Goal: Transaction & Acquisition: Book appointment/travel/reservation

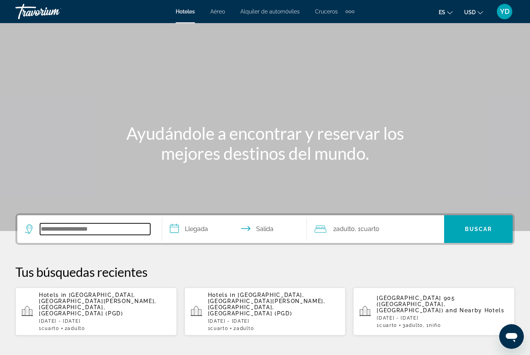
click at [70, 231] on input "Search hotel destination" at bounding box center [95, 230] width 110 height 12
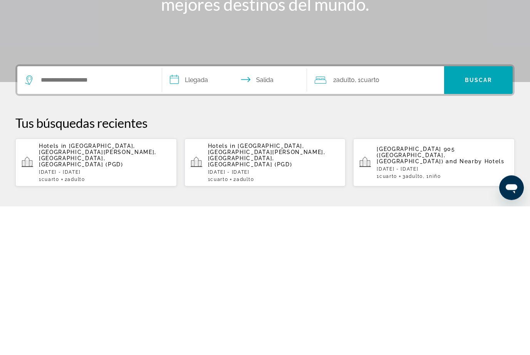
click at [69, 292] on span "[GEOGRAPHIC_DATA], [GEOGRAPHIC_DATA][PERSON_NAME], [GEOGRAPHIC_DATA], [GEOGRAPH…" at bounding box center [98, 304] width 118 height 25
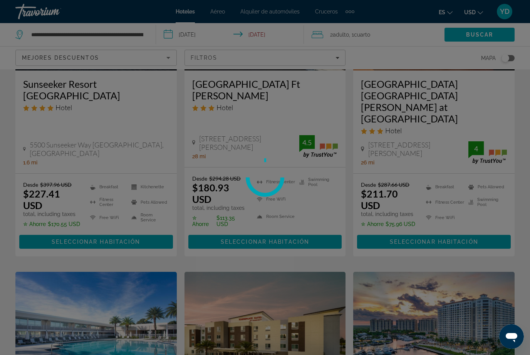
scroll to position [25, 0]
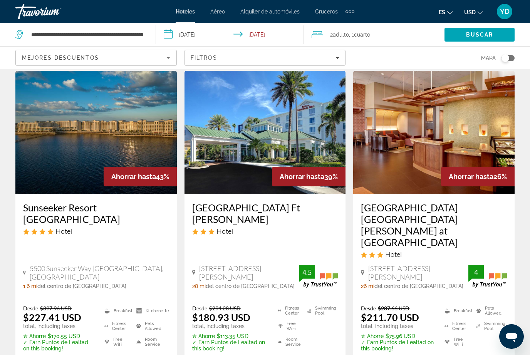
click at [222, 31] on input "**********" at bounding box center [232, 35] width 152 height 25
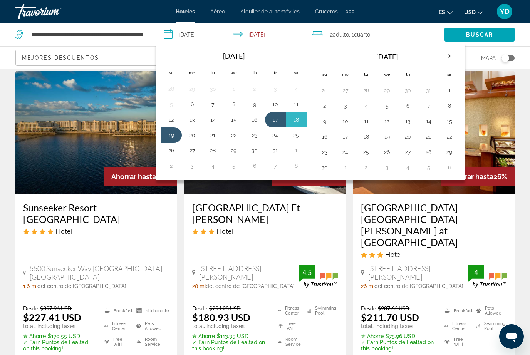
click at [300, 99] on button "11" at bounding box center [296, 104] width 12 height 11
click at [166, 123] on button "12" at bounding box center [171, 119] width 12 height 11
type input "**********"
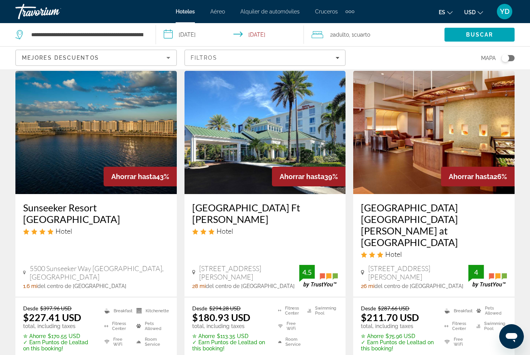
click at [399, 34] on div "2 Adulto Adulto , 1 Cuarto habitaciones" at bounding box center [378, 34] width 133 height 11
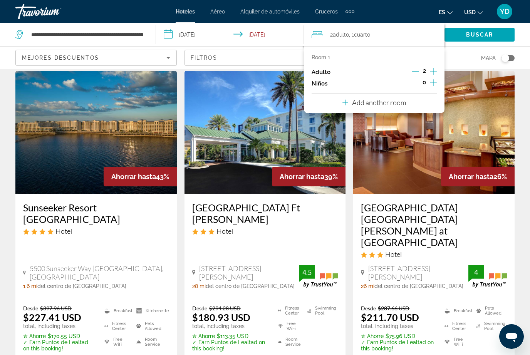
click at [405, 100] on p "Add another room" at bounding box center [379, 102] width 54 height 8
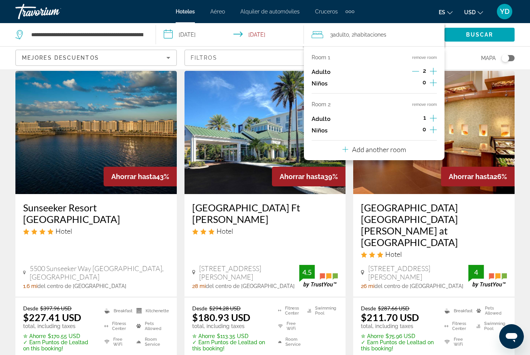
click at [432, 118] on icon "Increment adults" at bounding box center [433, 118] width 7 height 9
click at [414, 148] on div "Room 1 remove room Adulto 2 Niños 0 Room 2 remove room Adulto 2 Niños 0 Add ano…" at bounding box center [374, 103] width 141 height 114
click at [414, 152] on div "Room 1 remove room Adulto 2 Niños 0 Room 2 remove room Adulto 2 Niños 0 Add ano…" at bounding box center [374, 103] width 141 height 114
click at [384, 150] on p "Add another room" at bounding box center [379, 149] width 54 height 8
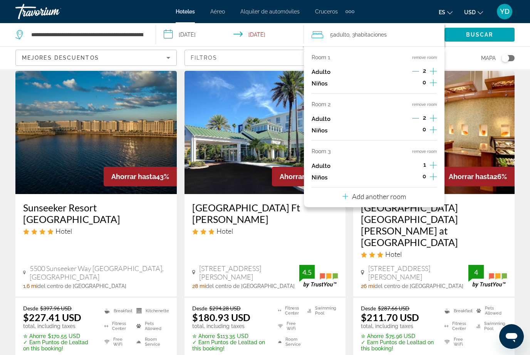
click at [431, 172] on icon "Increment children" at bounding box center [433, 176] width 7 height 9
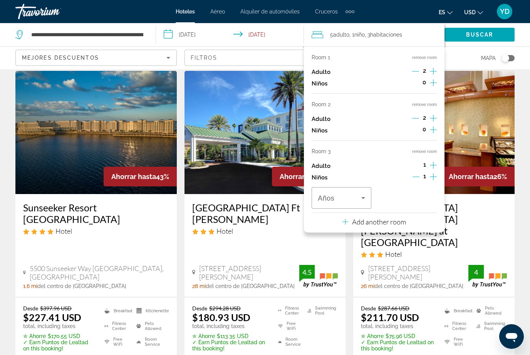
click at [411, 222] on div "Room 1 remove room Adulto 2 Niños 0 Room 2 remove room Adulto 2 Niños 0 Room 3 …" at bounding box center [374, 139] width 141 height 187
click at [359, 196] on icon "Travelers: 5 adults, 1 child" at bounding box center [363, 198] width 9 height 9
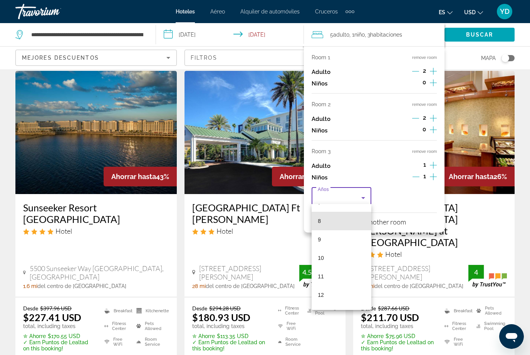
scroll to position [144, 0]
click at [333, 290] on mat-option "12" at bounding box center [342, 295] width 60 height 19
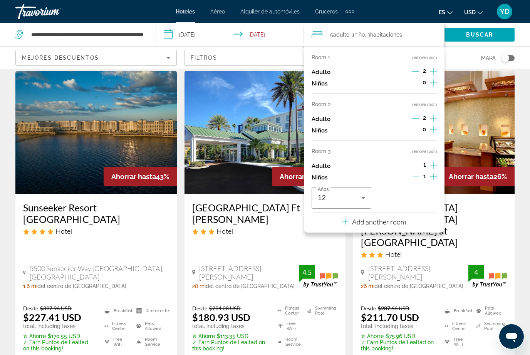
click at [405, 218] on p "Add another room" at bounding box center [379, 222] width 54 height 8
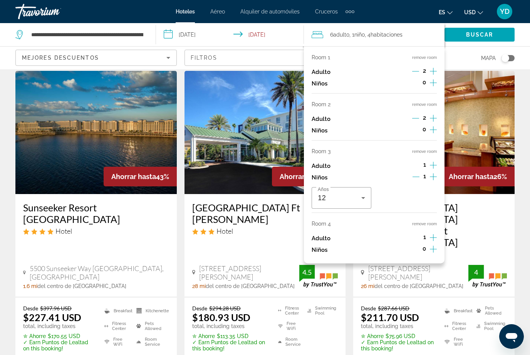
click at [432, 245] on icon "Increment children" at bounding box center [433, 249] width 7 height 9
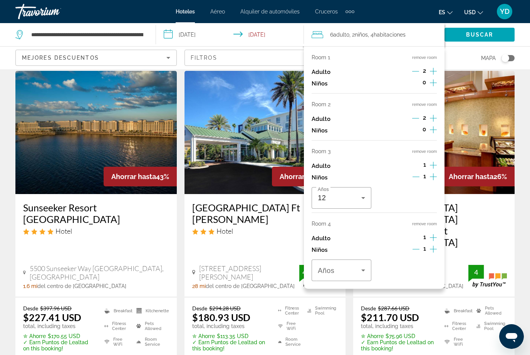
click at [358, 266] on span "Travelers: 6 adults, 2 children" at bounding box center [340, 270] width 44 height 9
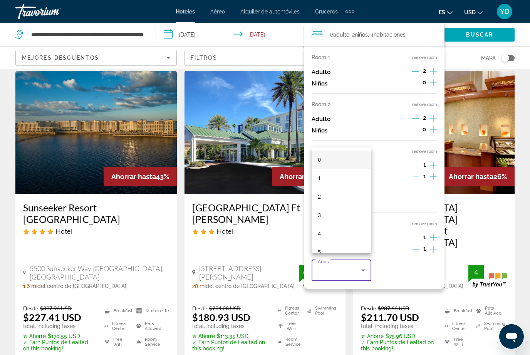
click at [431, 241] on div at bounding box center [265, 177] width 530 height 355
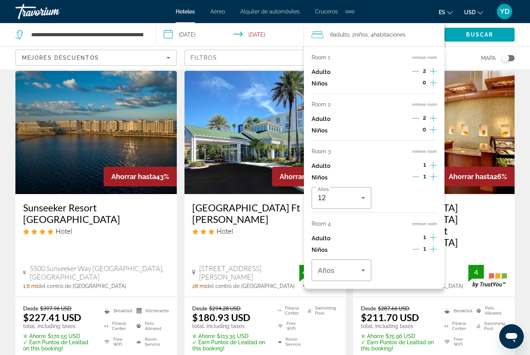
click at [433, 245] on icon "Increment children" at bounding box center [433, 249] width 7 height 9
click at [432, 161] on icon "Increment adults" at bounding box center [433, 165] width 7 height 9
click at [364, 266] on icon "Travelers: 7 adults, 3 children" at bounding box center [363, 270] width 9 height 9
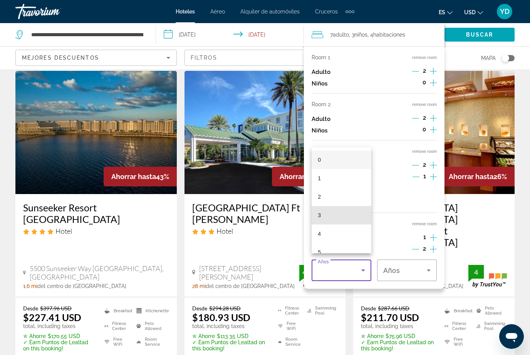
click at [340, 217] on mat-option "3" at bounding box center [342, 215] width 60 height 19
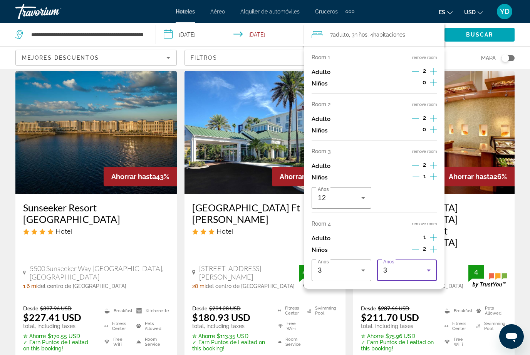
click at [430, 233] on icon "Increment adults" at bounding box center [433, 237] width 7 height 9
click at [426, 266] on icon "Travelers: 8 adults, 3 children" at bounding box center [428, 270] width 9 height 9
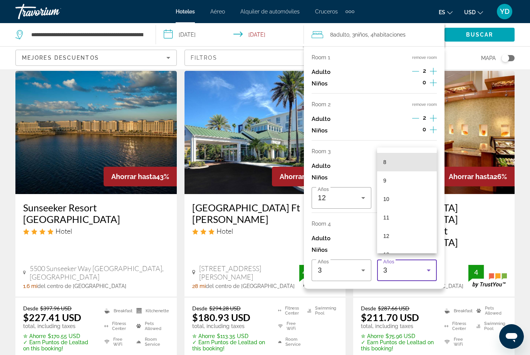
click at [416, 166] on mat-option "8" at bounding box center [407, 162] width 60 height 19
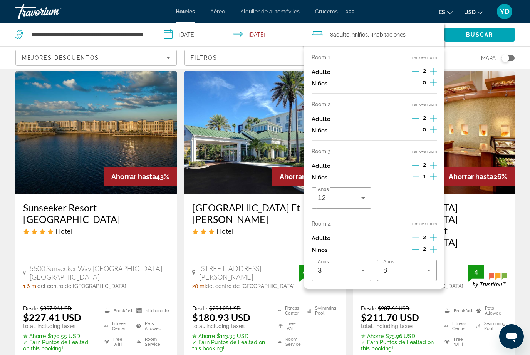
click at [428, 266] on icon "Travelers: 8 adults, 3 children" at bounding box center [428, 270] width 9 height 9
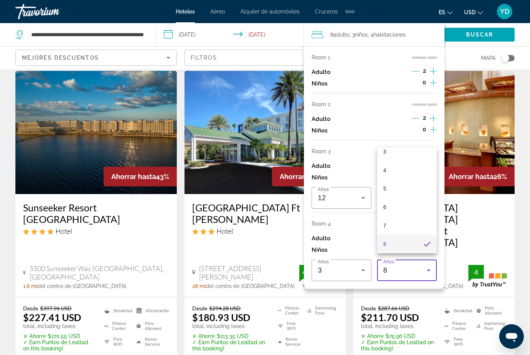
click at [527, 189] on div at bounding box center [265, 177] width 530 height 355
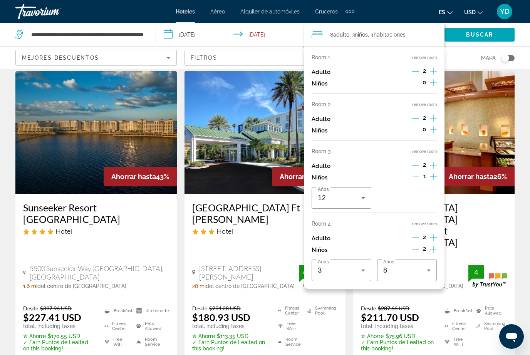
scroll to position [0, 0]
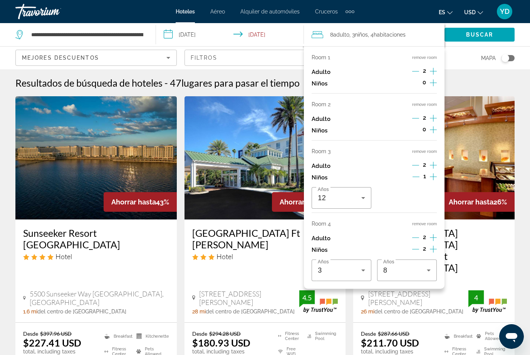
click at [485, 37] on span "Buscar" at bounding box center [479, 35] width 27 height 6
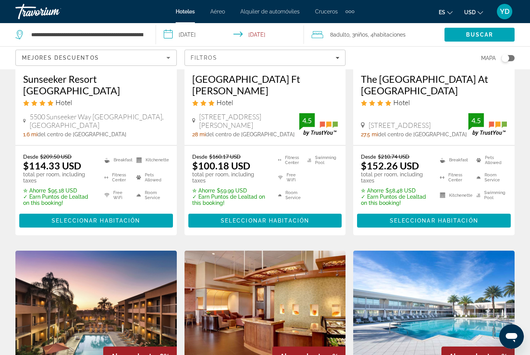
scroll to position [158, 0]
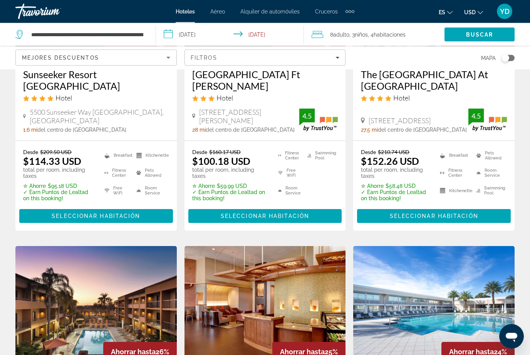
click at [67, 212] on span "Main content" at bounding box center [96, 216] width 154 height 19
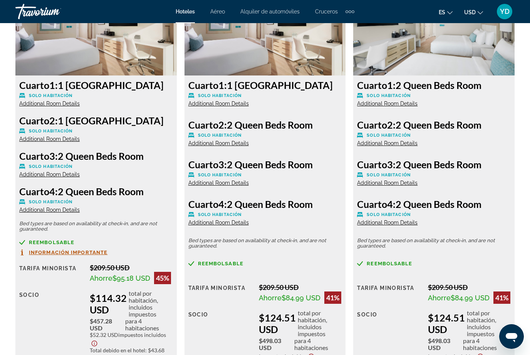
scroll to position [1238, 0]
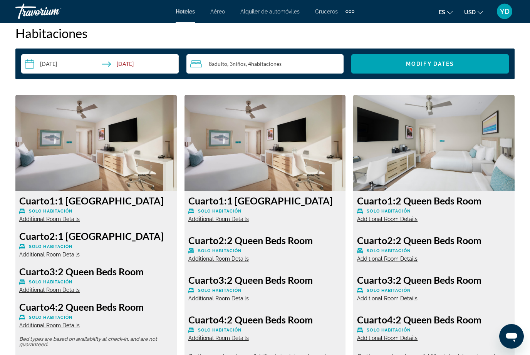
scroll to position [1130, 0]
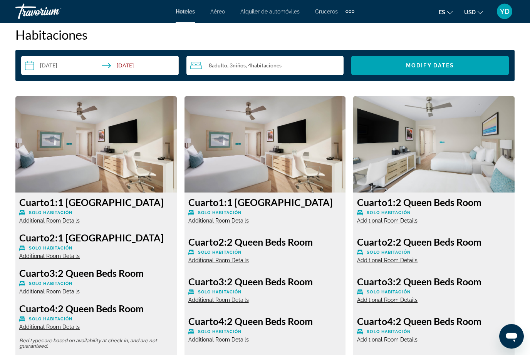
click at [455, 178] on img "Main content" at bounding box center [435, 145] width 162 height 96
click at [468, 188] on img "Main content" at bounding box center [435, 145] width 162 height 96
click at [481, 181] on img "Main content" at bounding box center [435, 145] width 162 height 96
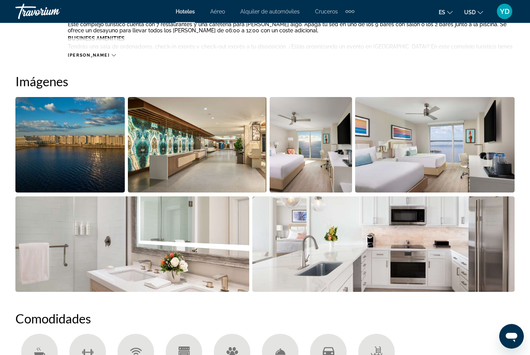
click at [416, 171] on img "Open full-screen image slider" at bounding box center [435, 146] width 160 height 96
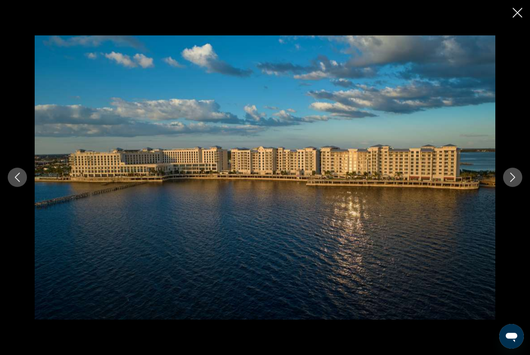
scroll to position [484, 0]
click at [507, 180] on button "Next image" at bounding box center [512, 177] width 19 height 19
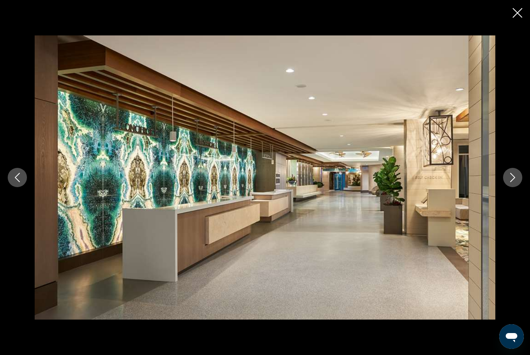
click at [511, 182] on icon "Next image" at bounding box center [512, 177] width 9 height 9
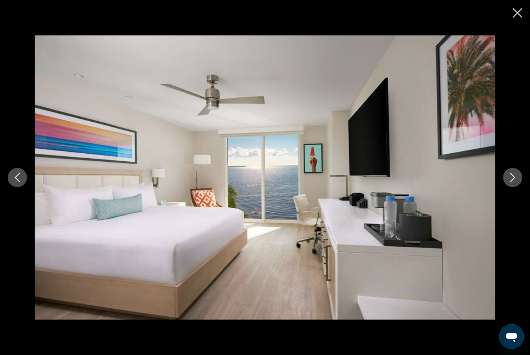
click at [508, 174] on button "Next image" at bounding box center [512, 177] width 19 height 19
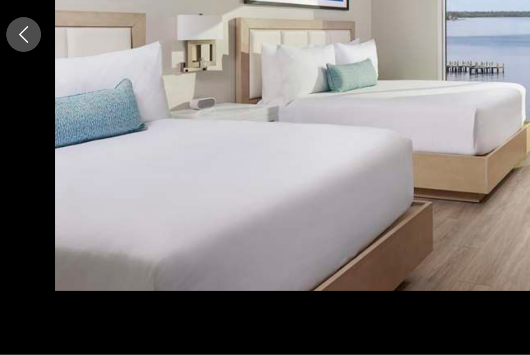
scroll to position [481, 0]
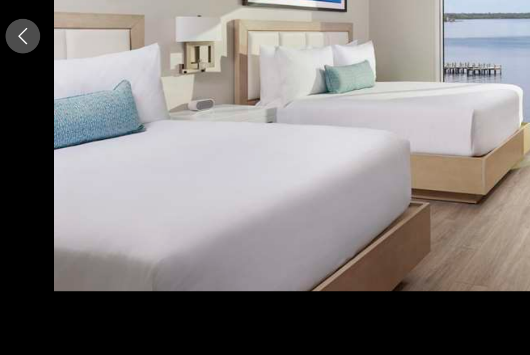
click at [13, 173] on icon "Previous image" at bounding box center [17, 177] width 9 height 9
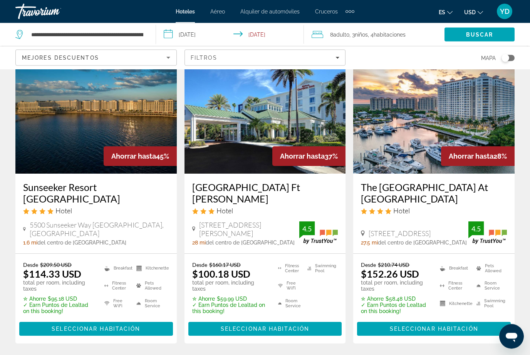
scroll to position [61, 0]
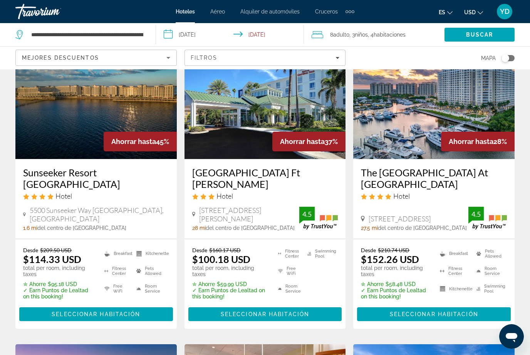
click at [145, 306] on span "Main content" at bounding box center [96, 314] width 154 height 19
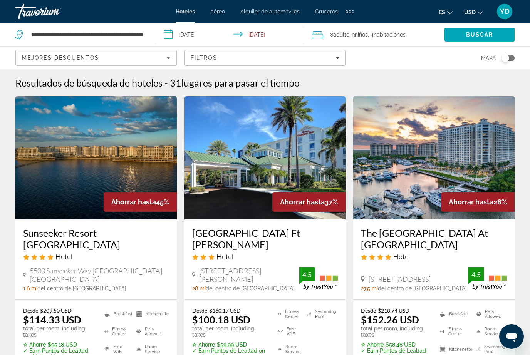
click at [388, 33] on span "habitaciones" at bounding box center [390, 35] width 32 height 6
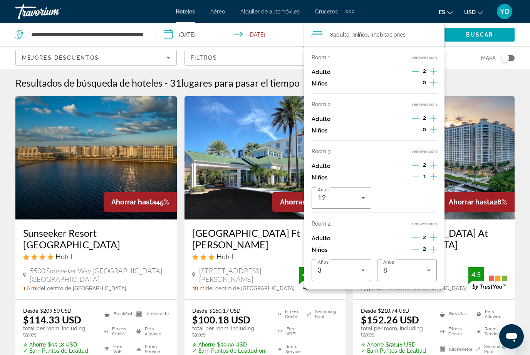
click at [431, 71] on icon "Increment adults" at bounding box center [433, 71] width 7 height 9
click at [431, 81] on icon "Increment children" at bounding box center [433, 82] width 7 height 9
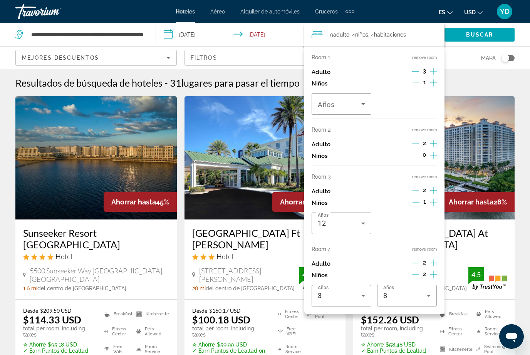
click at [359, 100] on icon "Travelers: 9 adults, 4 children" at bounding box center [363, 103] width 9 height 9
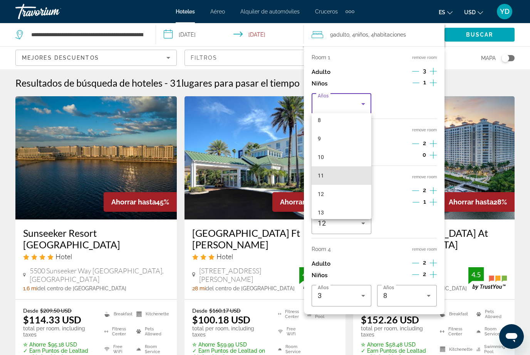
scroll to position [154, 0]
click at [335, 194] on mat-option "12" at bounding box center [342, 194] width 60 height 19
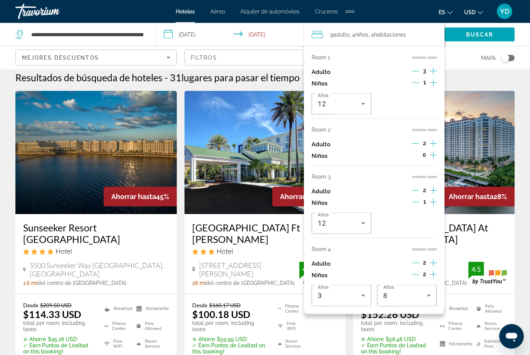
scroll to position [4, 0]
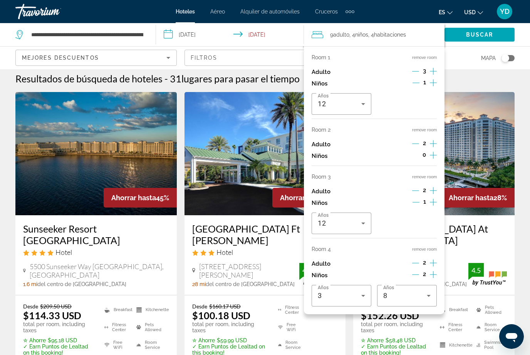
click at [426, 247] on button "remove room" at bounding box center [425, 249] width 25 height 5
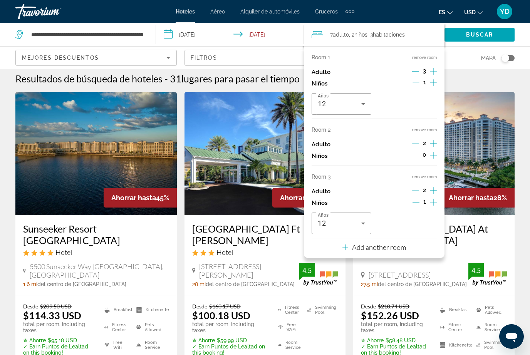
click at [363, 223] on icon "Travelers: 7 adults, 2 children" at bounding box center [363, 223] width 9 height 9
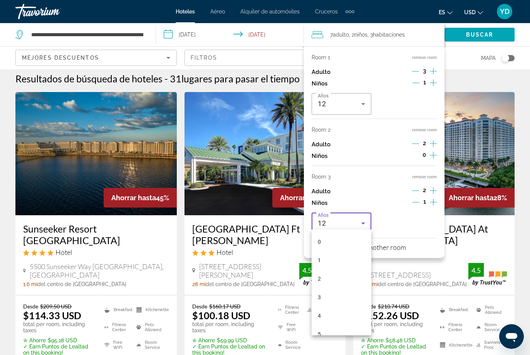
scroll to position [138, 0]
click at [416, 186] on div at bounding box center [265, 177] width 530 height 355
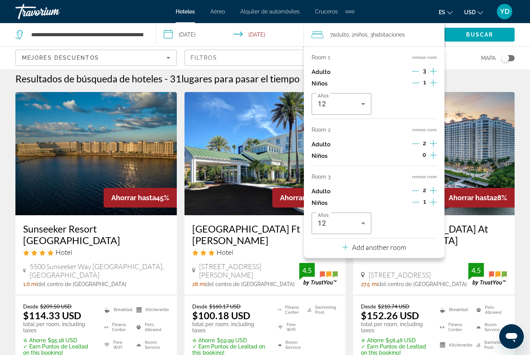
click at [432, 198] on icon "Increment children" at bounding box center [433, 202] width 7 height 9
click at [362, 219] on icon "Travelers: 7 adults, 3 children" at bounding box center [363, 223] width 9 height 9
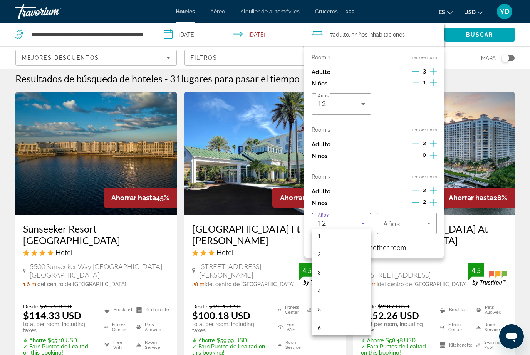
scroll to position [24, 0]
click at [344, 274] on mat-option "3" at bounding box center [342, 274] width 60 height 19
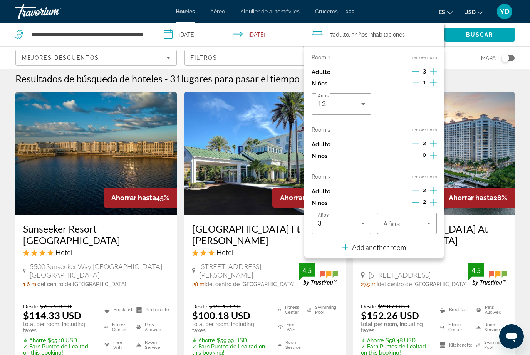
click at [422, 219] on span "Travelers: 7 adults, 3 children" at bounding box center [406, 223] width 44 height 9
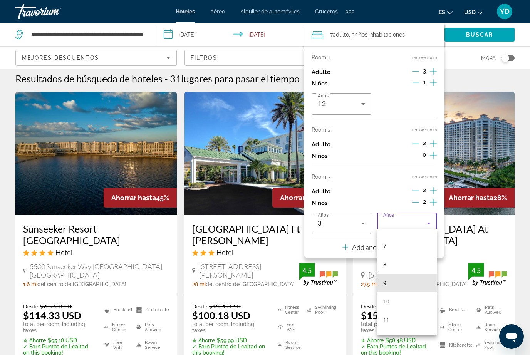
scroll to position [119, 0]
click at [412, 268] on mat-option "8" at bounding box center [407, 271] width 60 height 19
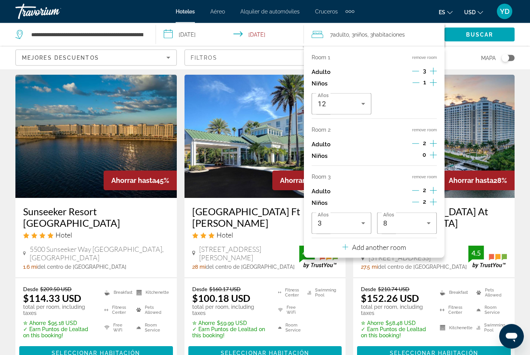
scroll to position [22, 0]
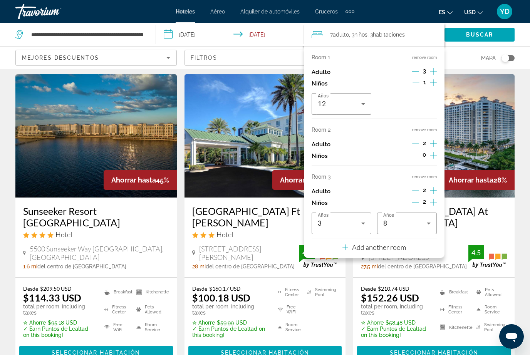
click at [485, 40] on span "Search" at bounding box center [480, 34] width 70 height 19
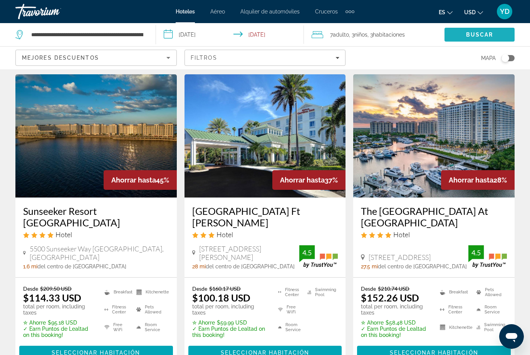
scroll to position [0, 0]
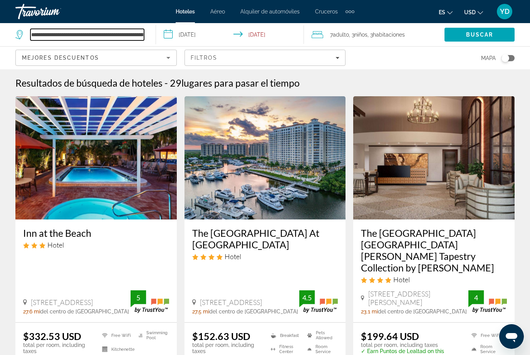
click at [143, 38] on input "**********" at bounding box center [87, 35] width 114 height 12
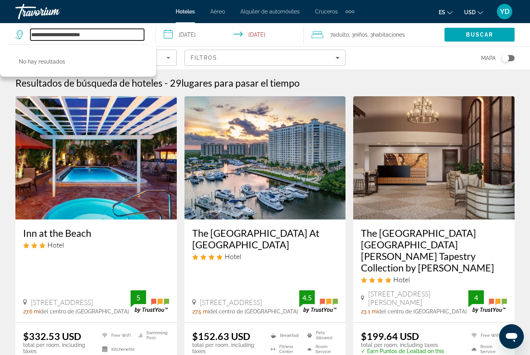
click at [119, 33] on input "**********" at bounding box center [87, 35] width 114 height 12
type input "****"
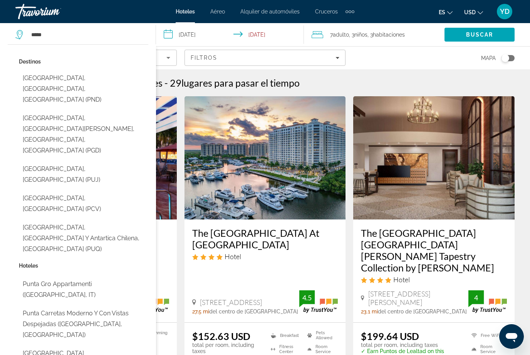
click at [120, 111] on button "[GEOGRAPHIC_DATA], [GEOGRAPHIC_DATA][PERSON_NAME], [GEOGRAPHIC_DATA], [GEOGRAPH…" at bounding box center [84, 134] width 130 height 47
type input "**********"
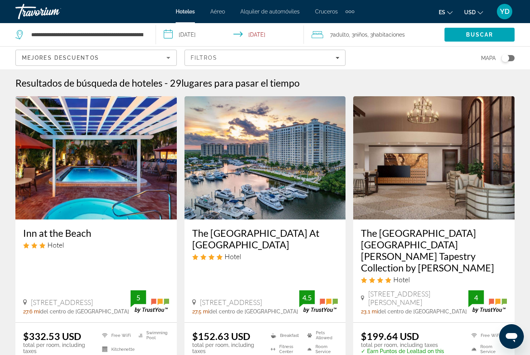
click at [483, 32] on span "Buscar" at bounding box center [479, 35] width 27 height 6
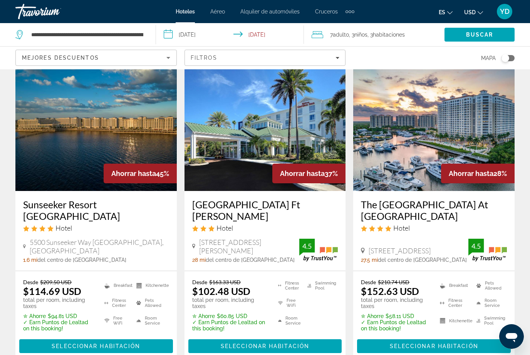
scroll to position [32, 0]
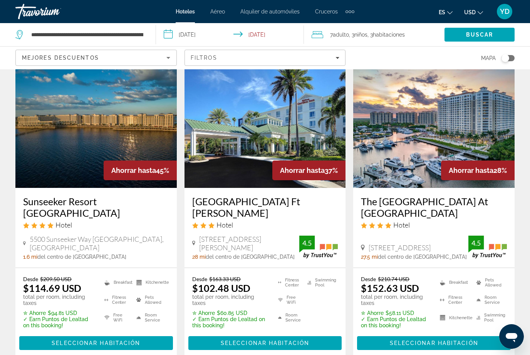
click at [140, 338] on span "Main content" at bounding box center [96, 343] width 154 height 19
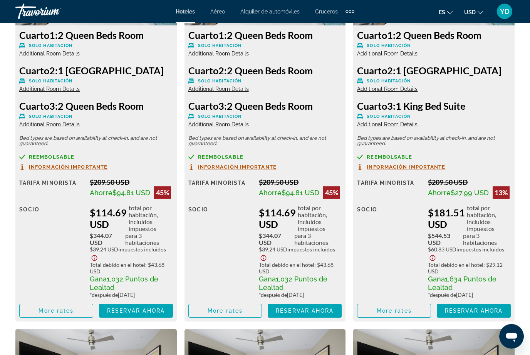
scroll to position [1297, 0]
click at [325, 308] on span "Reservar ahora" at bounding box center [305, 311] width 58 height 6
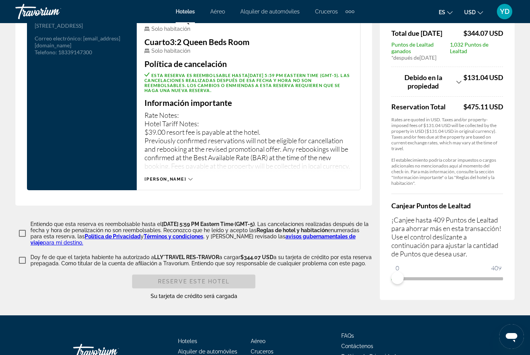
scroll to position [1056, 0]
